Goal: Task Accomplishment & Management: Complete application form

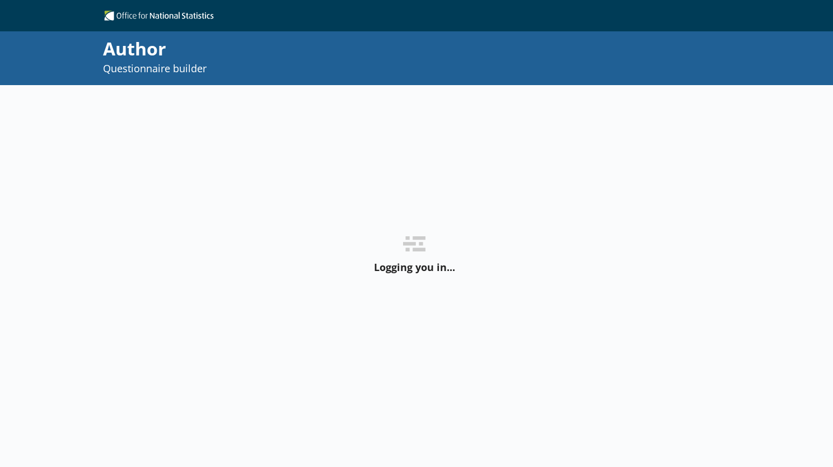
select select "ref_p_end_date"
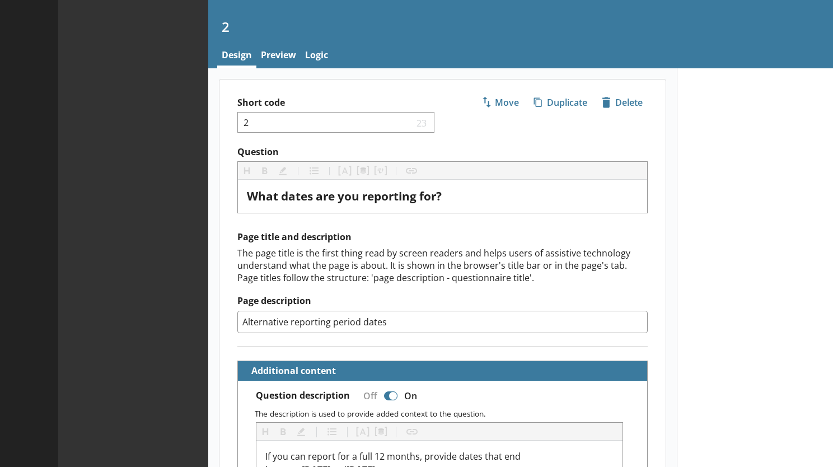
type textarea "x"
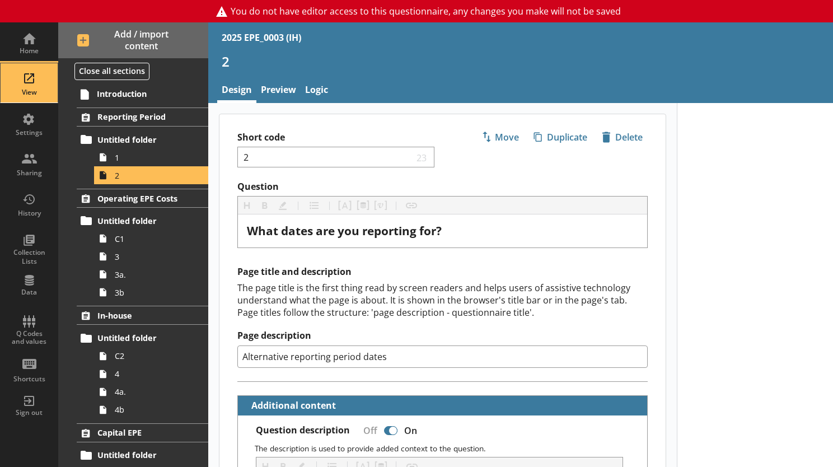
click at [20, 86] on div "View" at bounding box center [29, 82] width 39 height 39
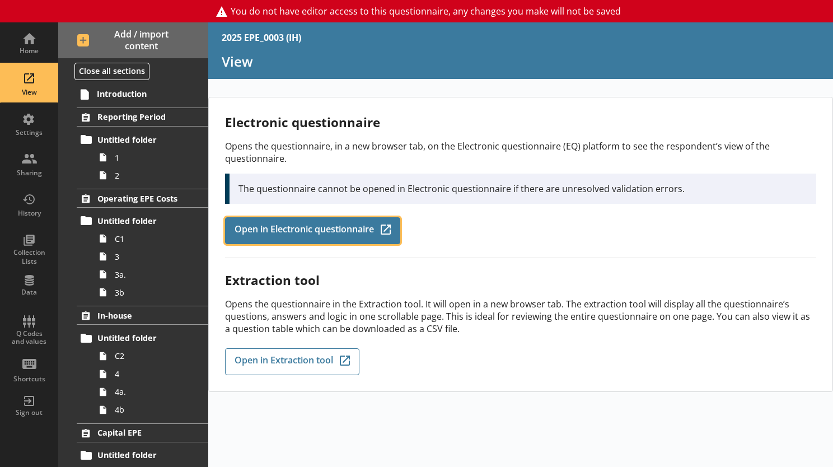
click at [344, 224] on span "Open in Electronic questionnaire" at bounding box center [303, 230] width 139 height 12
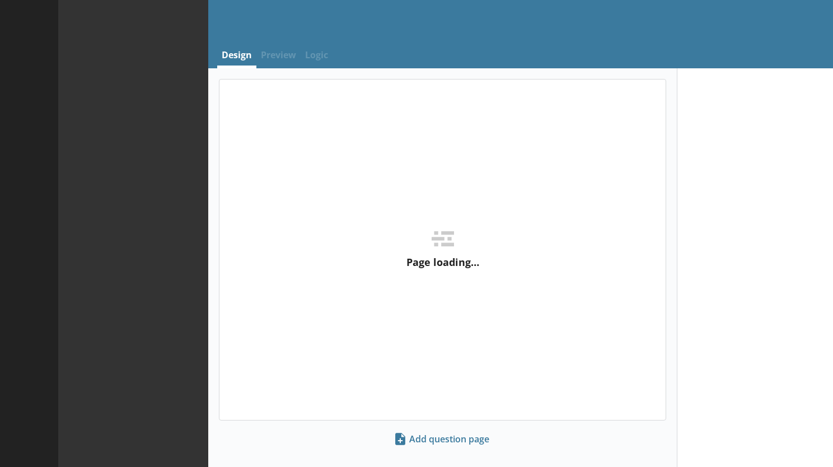
select select "ref_p_end_date"
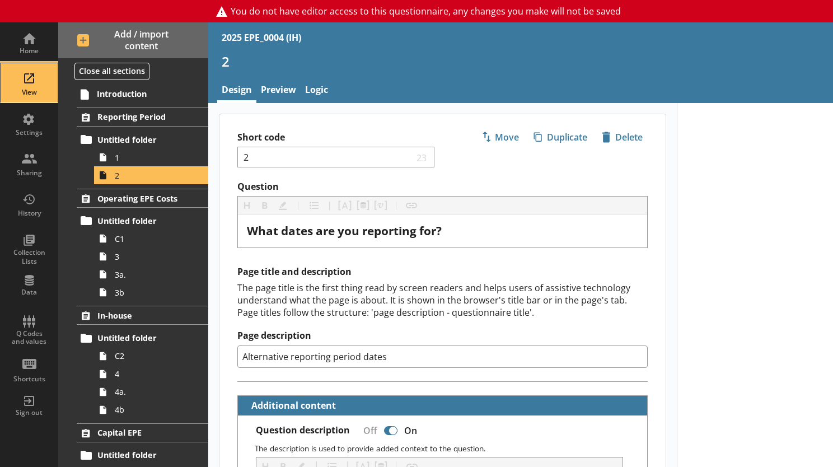
click at [33, 85] on div "View" at bounding box center [29, 82] width 39 height 39
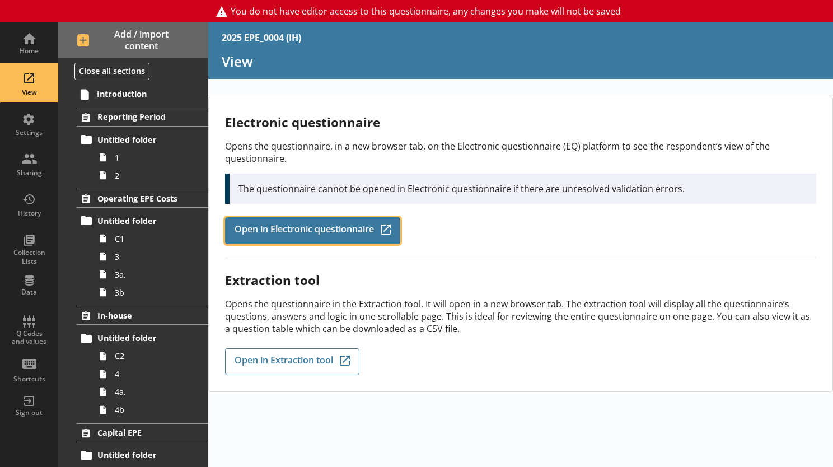
click at [251, 239] on link "Open in Electronic questionnaire Q-Codes_Icon Created with Sketch." at bounding box center [312, 230] width 175 height 27
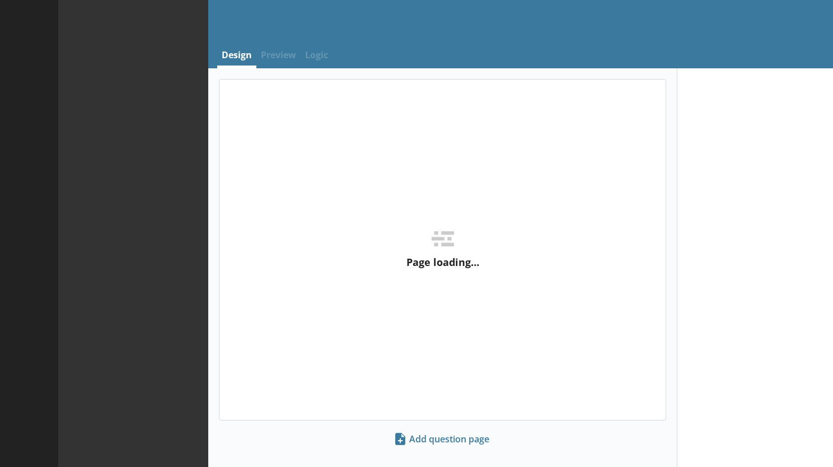
select select "ref_p_end_date"
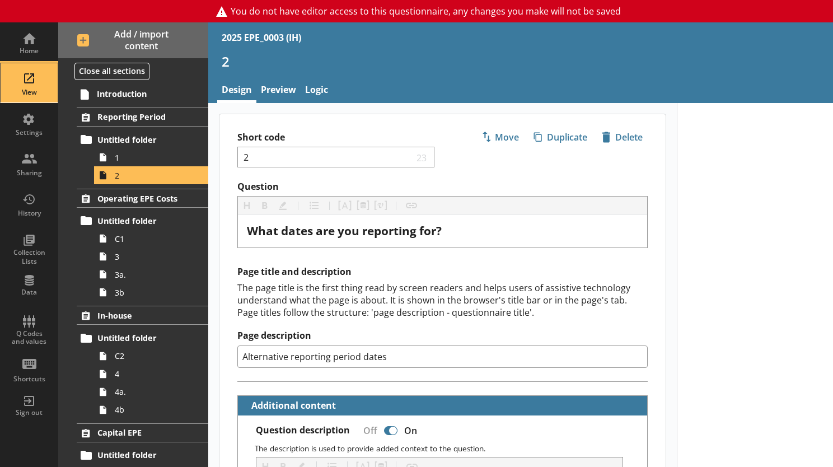
click at [32, 80] on div "View" at bounding box center [29, 82] width 39 height 39
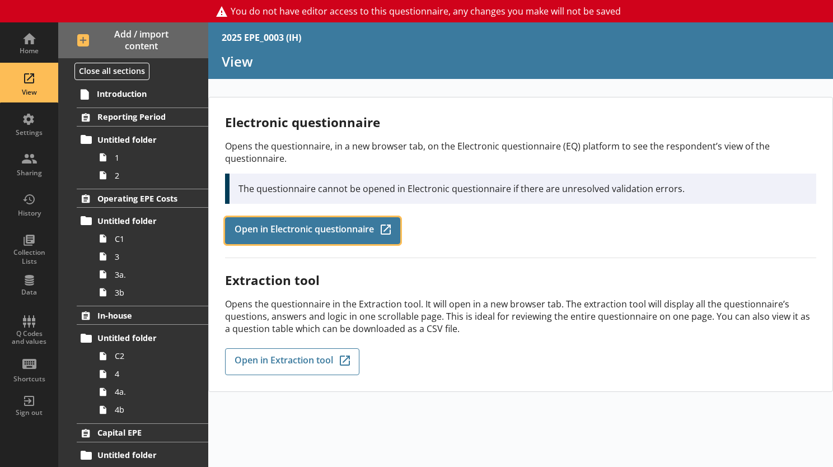
click at [322, 226] on span "Open in Electronic questionnaire" at bounding box center [303, 230] width 139 height 12
